Goal: Task Accomplishment & Management: Complete application form

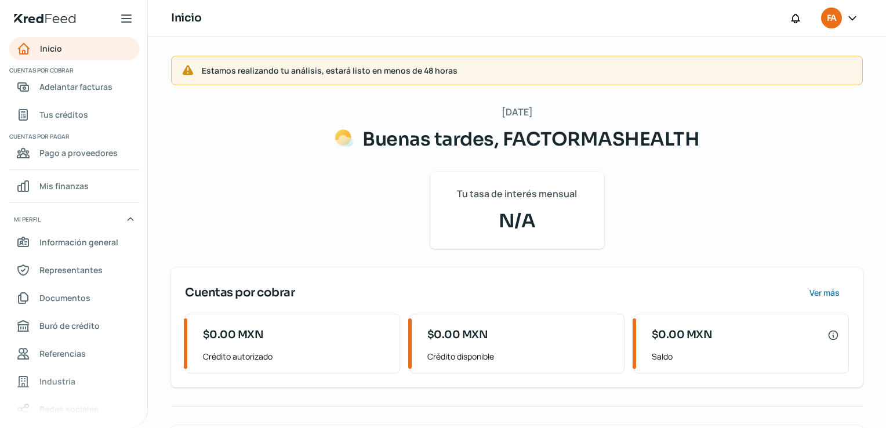
drag, startPoint x: 322, startPoint y: 255, endPoint x: 323, endPoint y: 262, distance: 7.0
click at [322, 255] on div "[DATE] Buenas tardes, FACTORMASHEALTH Tu tasa de interés mensual N/A Cuentas po…" at bounding box center [517, 324] width 692 height 441
click at [86, 118] on span "Tus créditos" at bounding box center [63, 114] width 49 height 14
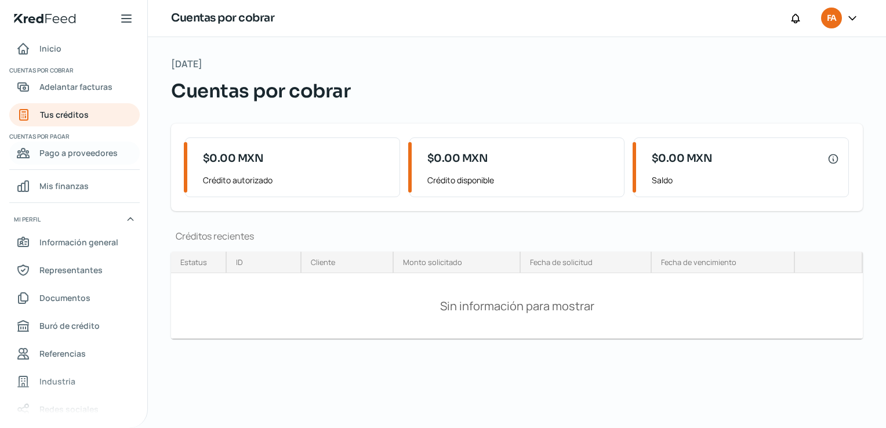
click at [72, 159] on span "Pago a proveedores" at bounding box center [78, 153] width 78 height 14
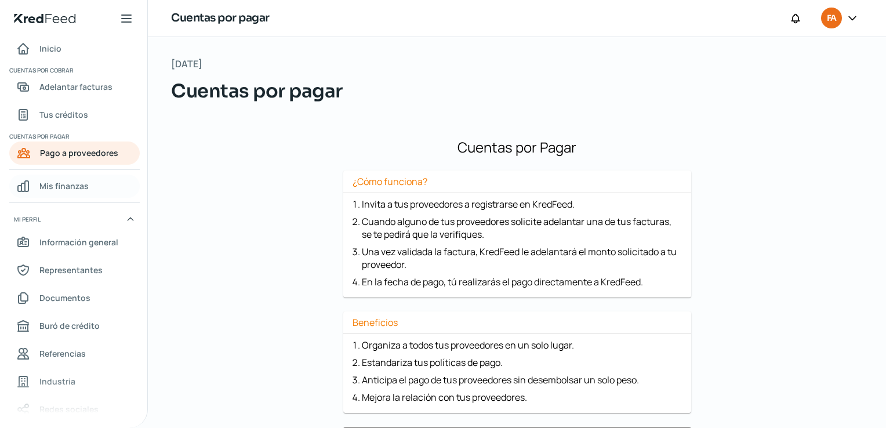
click at [77, 187] on span "Mis finanzas" at bounding box center [63, 186] width 49 height 14
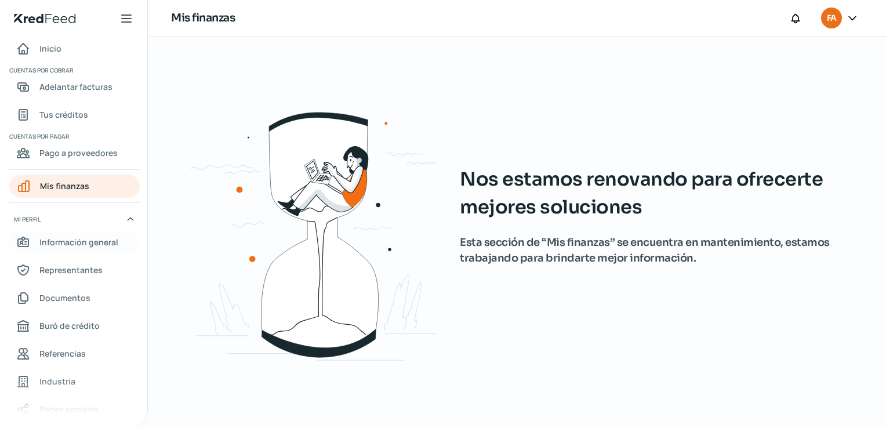
click at [44, 237] on span "Información general" at bounding box center [78, 242] width 79 height 14
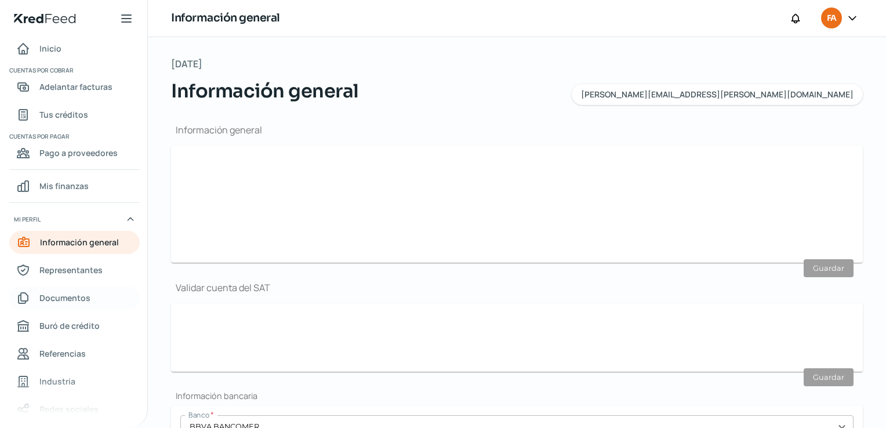
type input "[PERSON_NAME][EMAIL_ADDRESS][PERSON_NAME][DOMAIN_NAME]"
type input "Personas morales del régimen general"
type input "FACTORMASHEALTH"
type input "33 - 1425 - 6217"
type input "SAO230626LC9"
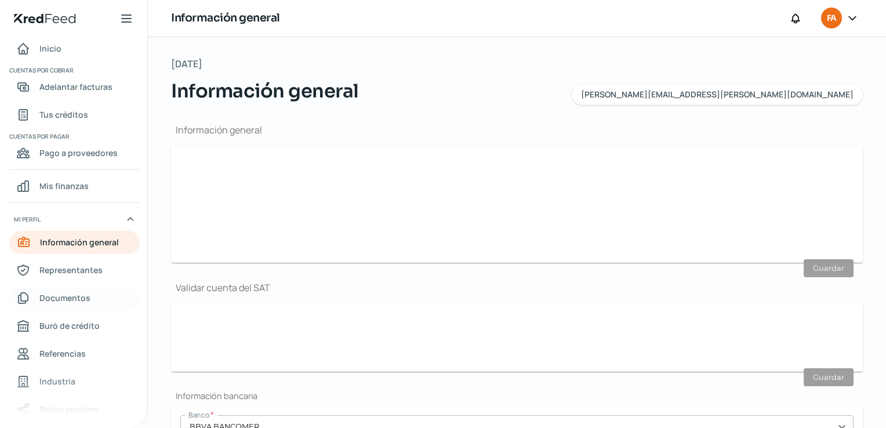
type input "[GEOGRAPHIC_DATA]"
type input "486"
type input "44680"
type input "CIRCUNVALACION VALLARTA"
type input "[GEOGRAPHIC_DATA]"
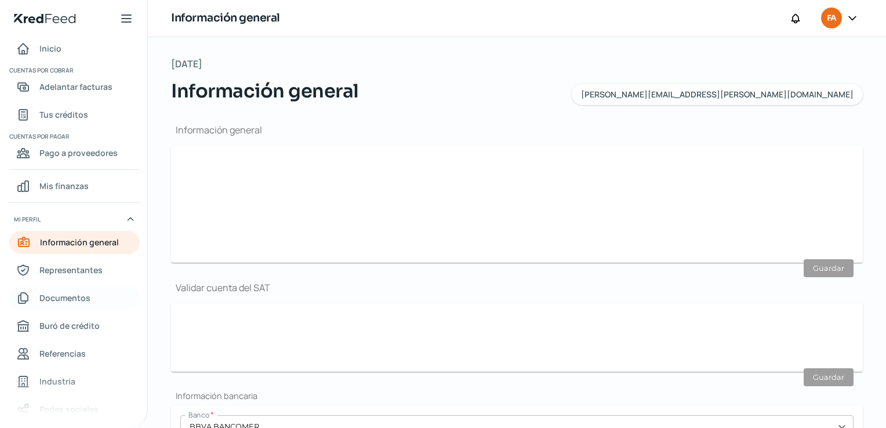
type input "[GEOGRAPHIC_DATA]"
type input "Recibo-Sep SAOCEM.pdf"
type input "2"
type input "10"
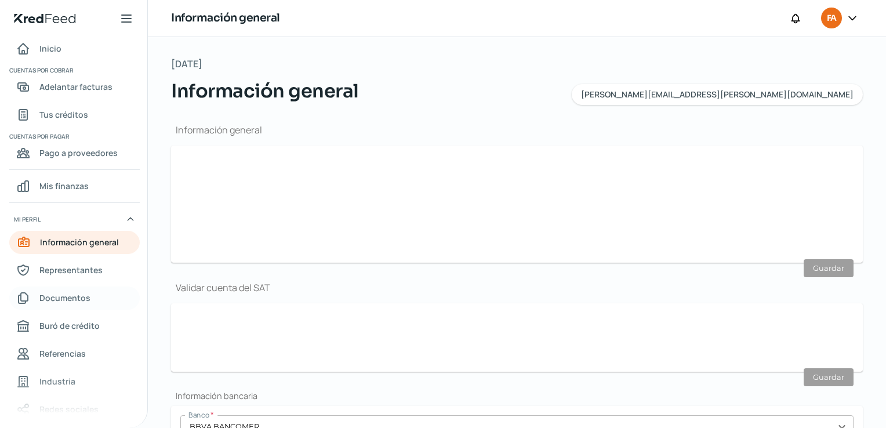
type input "Rentada"
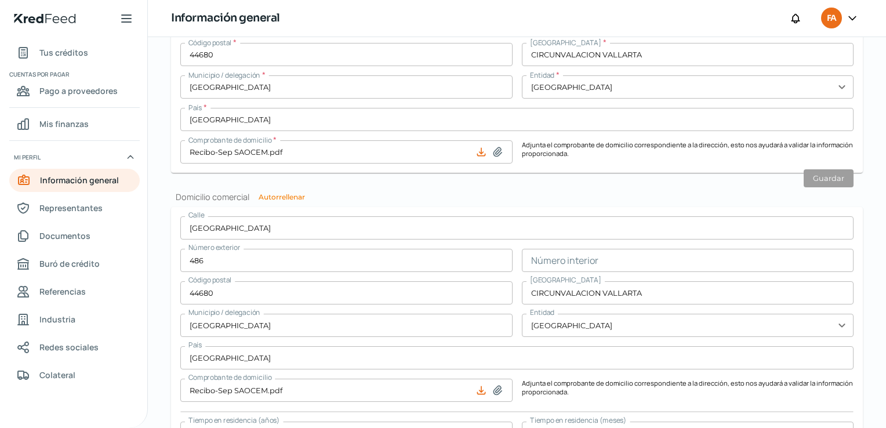
scroll to position [677, 0]
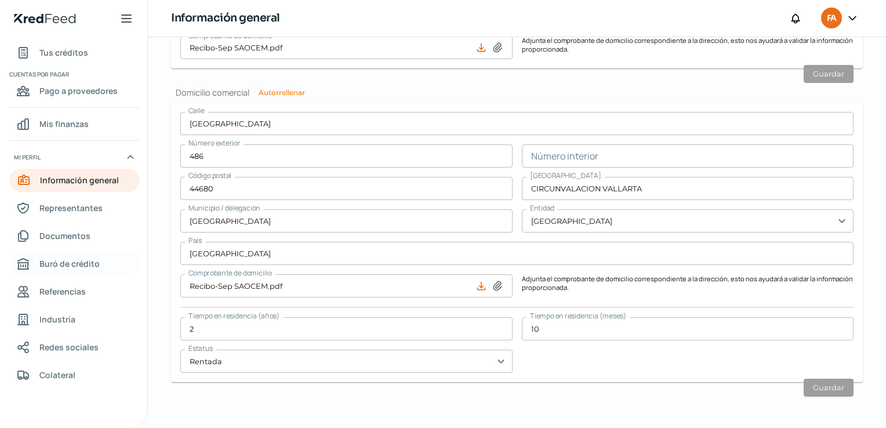
click at [84, 265] on span "Buró de crédito" at bounding box center [69, 263] width 60 height 14
